Goal: Task Accomplishment & Management: Complete application form

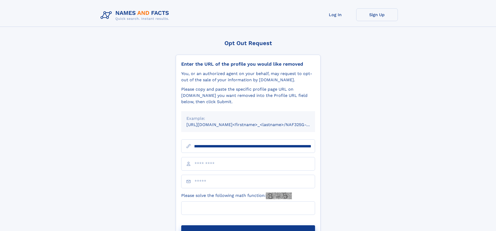
scroll to position [0, 58]
type input "**********"
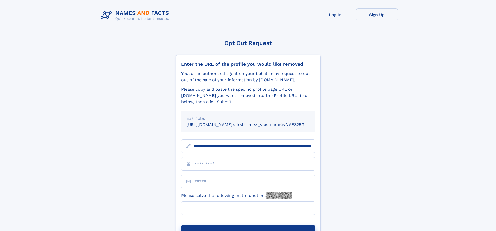
scroll to position [0, 58]
type input "**********"
